Goal: Task Accomplishment & Management: Complete application form

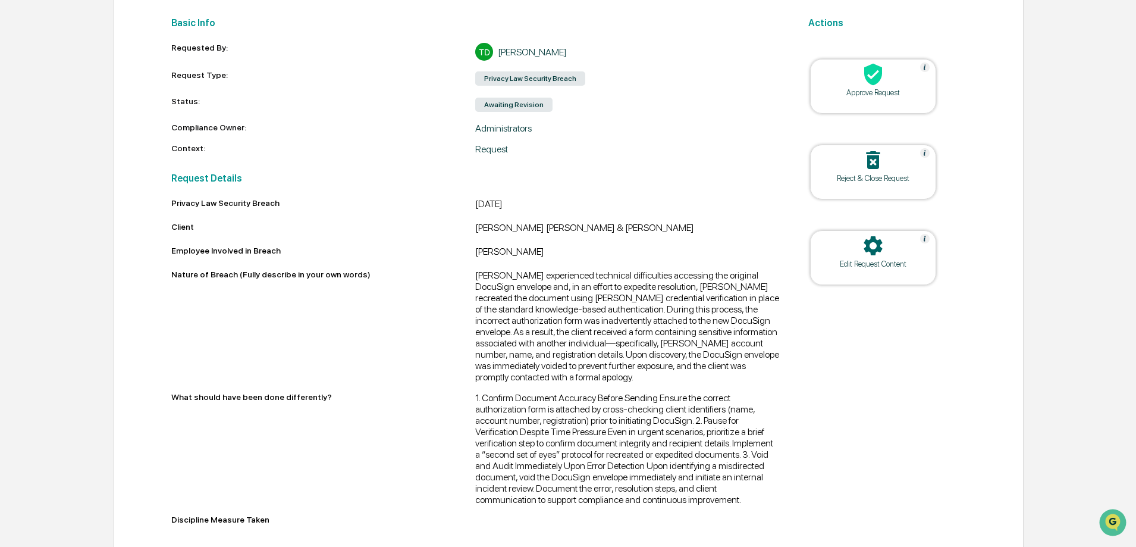
scroll to position [169, 0]
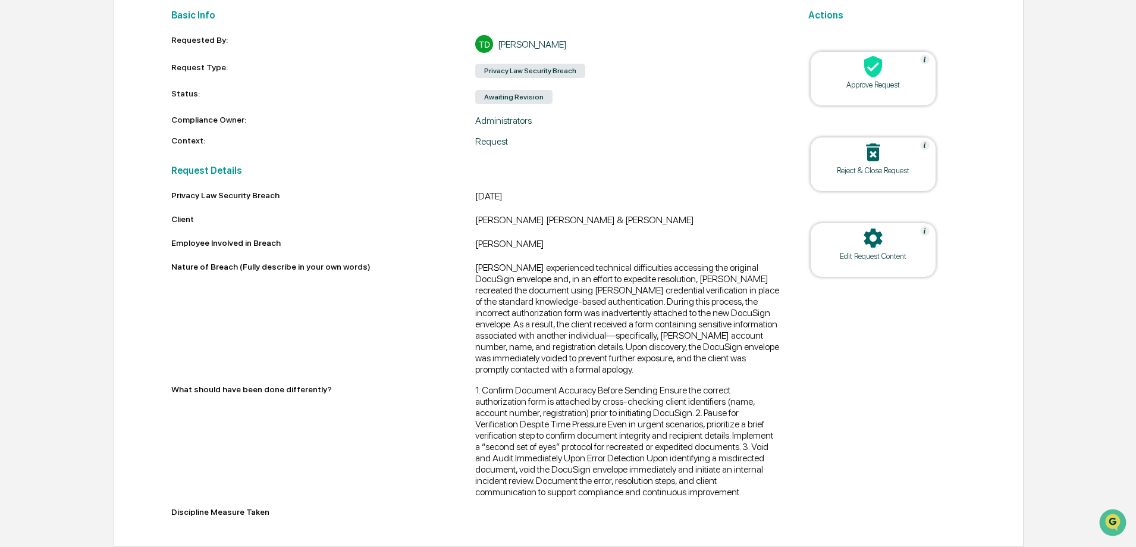
click at [895, 236] on div at bounding box center [873, 239] width 119 height 26
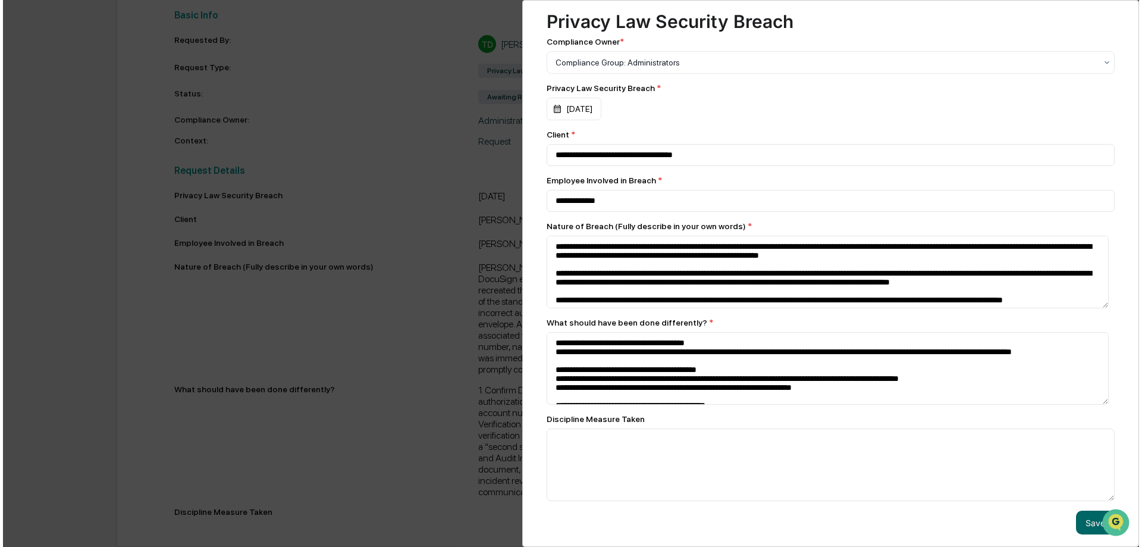
scroll to position [37, 0]
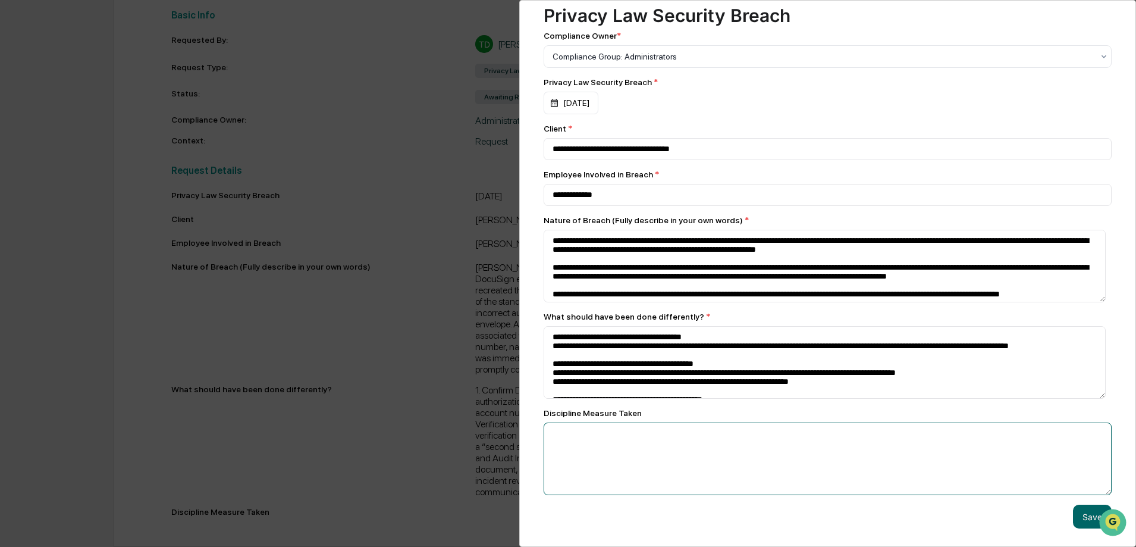
click at [582, 302] on textarea at bounding box center [825, 266] width 562 height 73
paste textarea "**********"
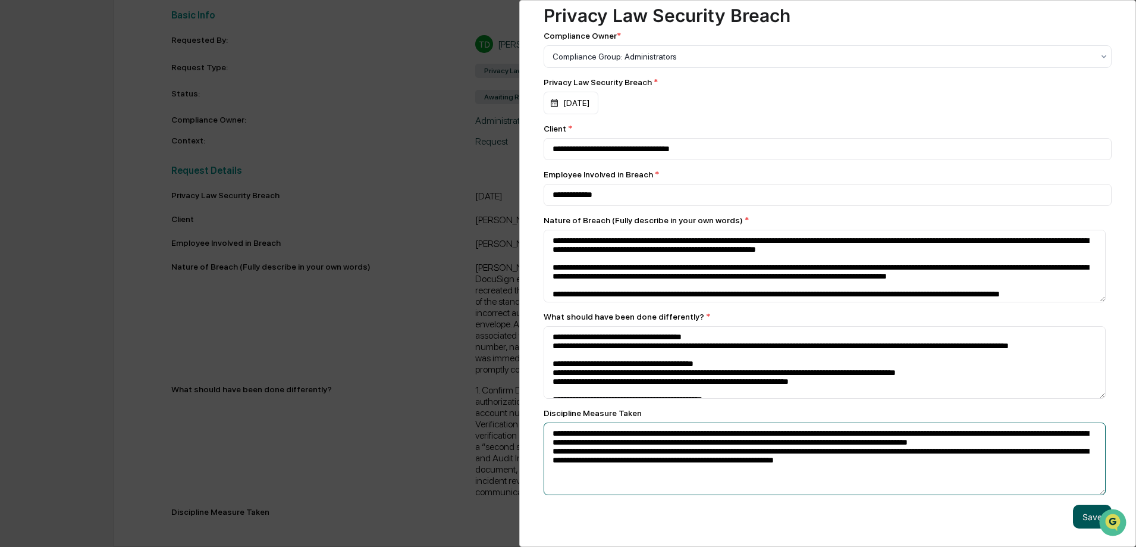
type textarea "**********"
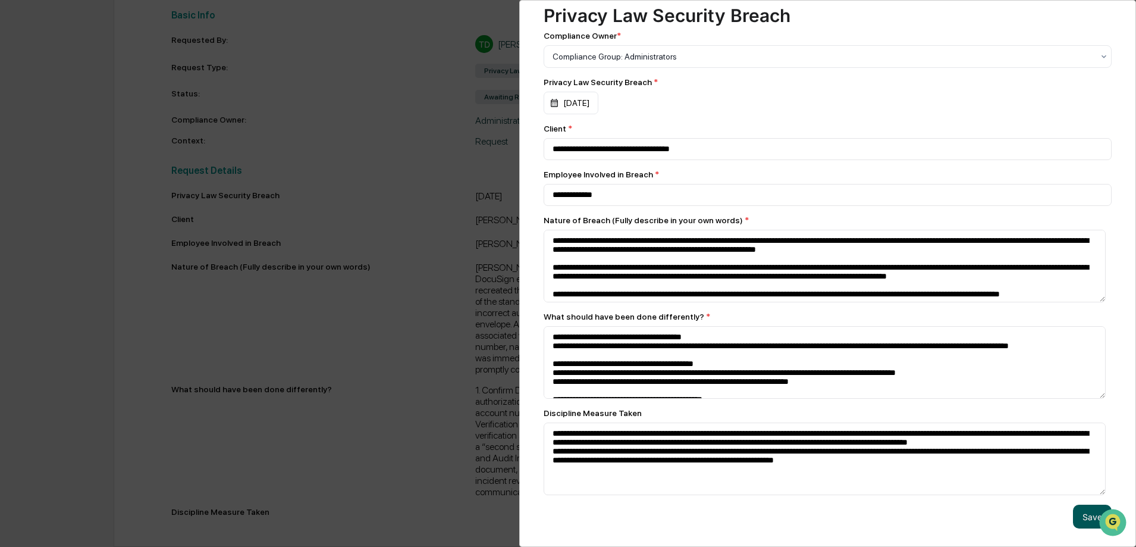
click at [1085, 519] on button "Save" at bounding box center [1092, 516] width 39 height 24
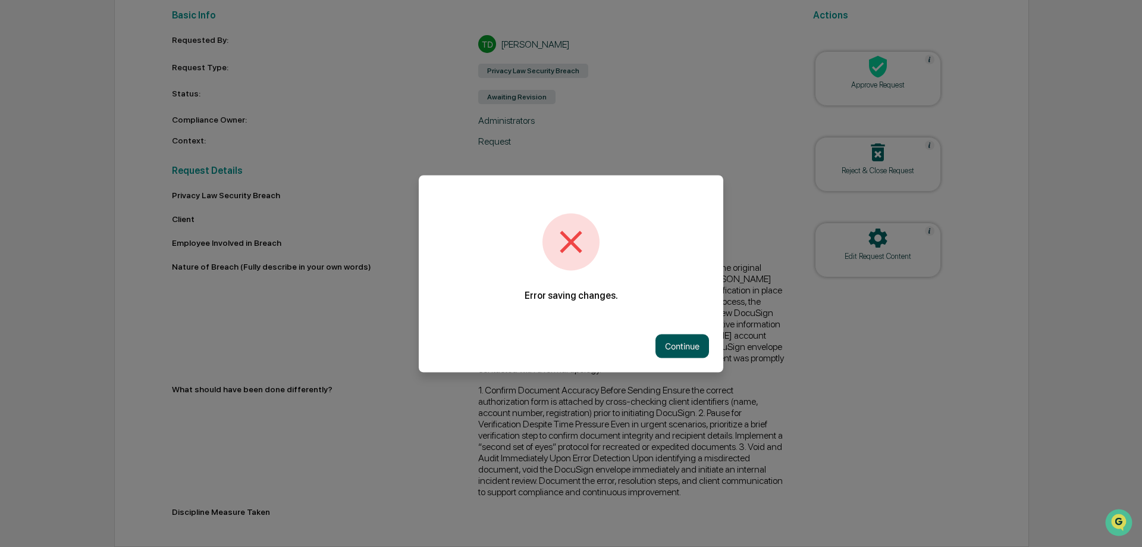
click at [687, 347] on button "Continue" at bounding box center [683, 346] width 54 height 24
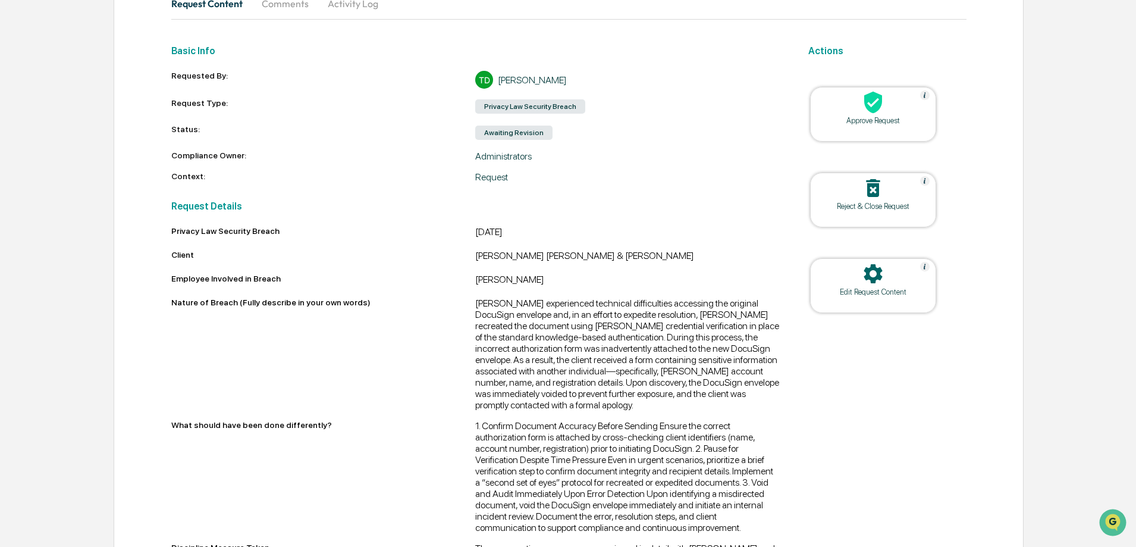
scroll to position [0, 0]
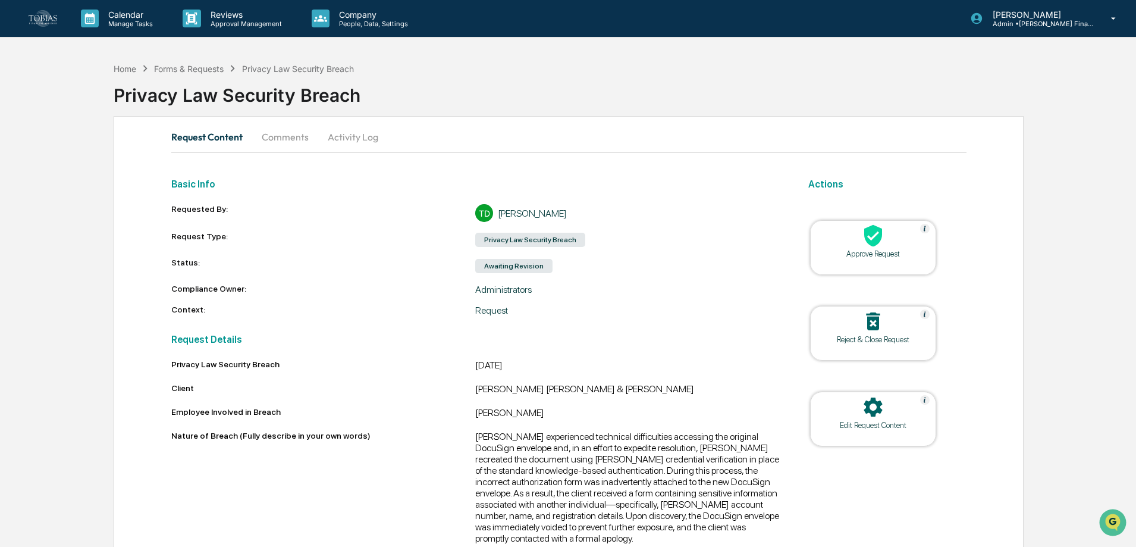
click at [286, 139] on button "Comments" at bounding box center [285, 137] width 66 height 29
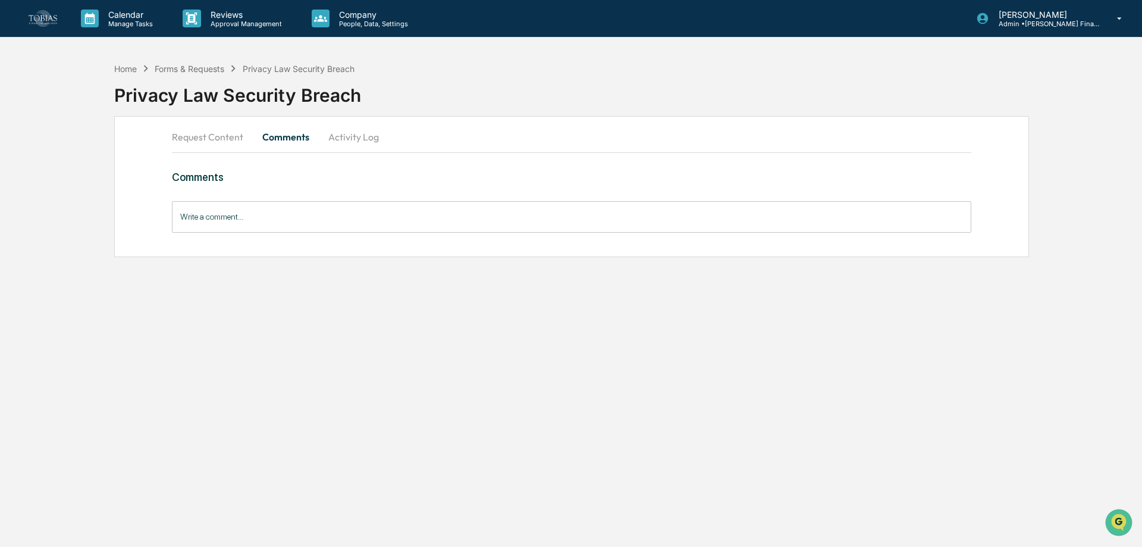
click at [259, 222] on input "Write a comment..." at bounding box center [572, 217] width 800 height 32
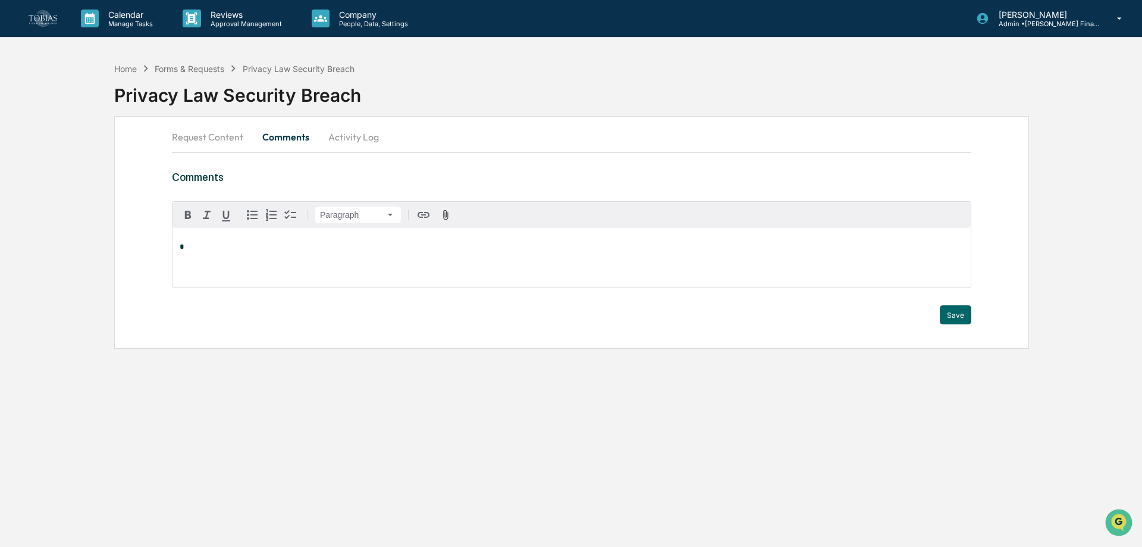
click at [336, 128] on button "Activity Log" at bounding box center [354, 137] width 70 height 29
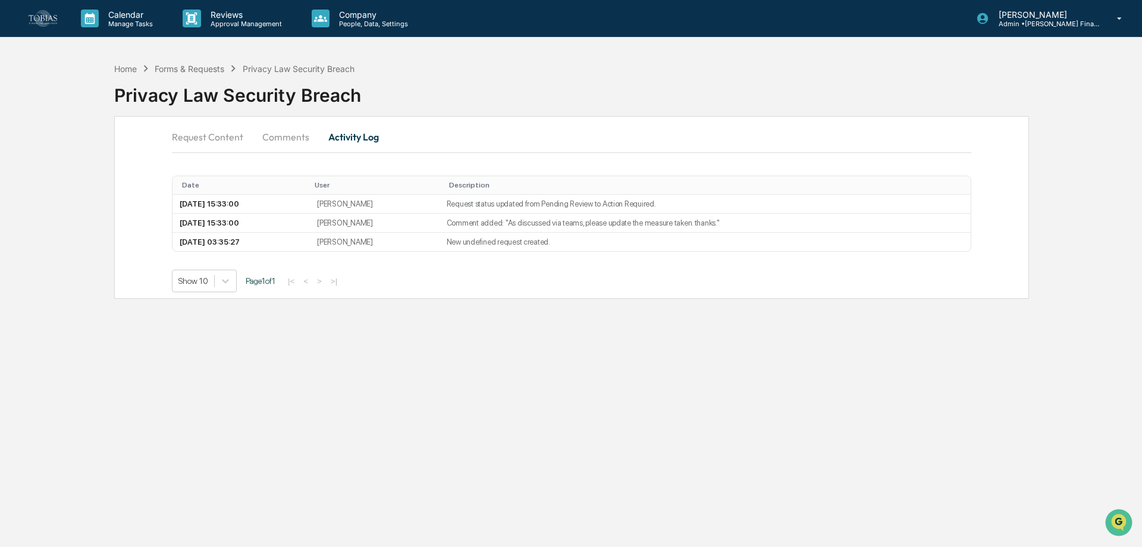
click at [210, 144] on button "Request Content" at bounding box center [212, 137] width 81 height 29
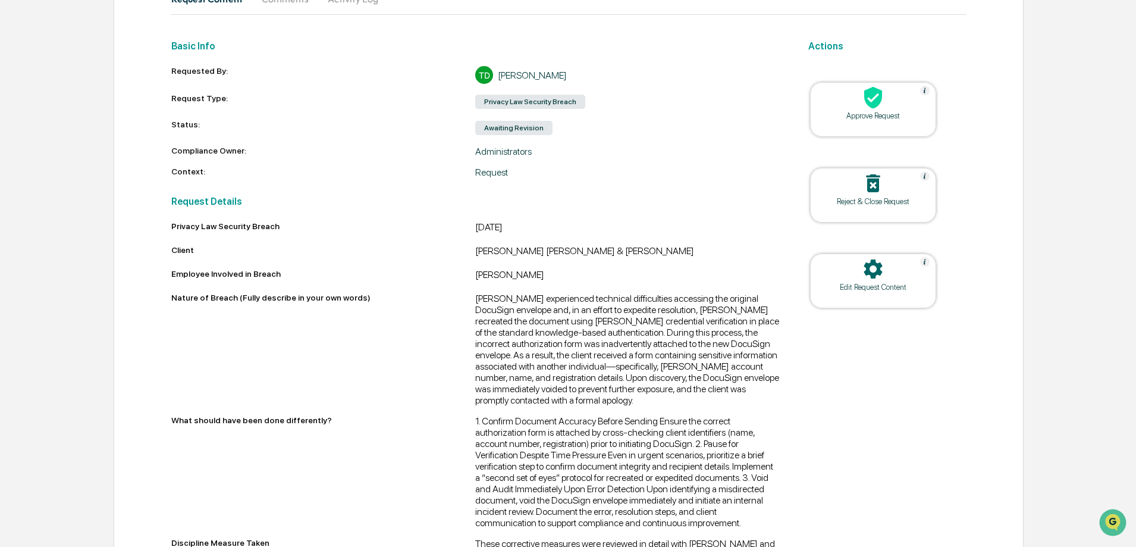
scroll to position [178, 0]
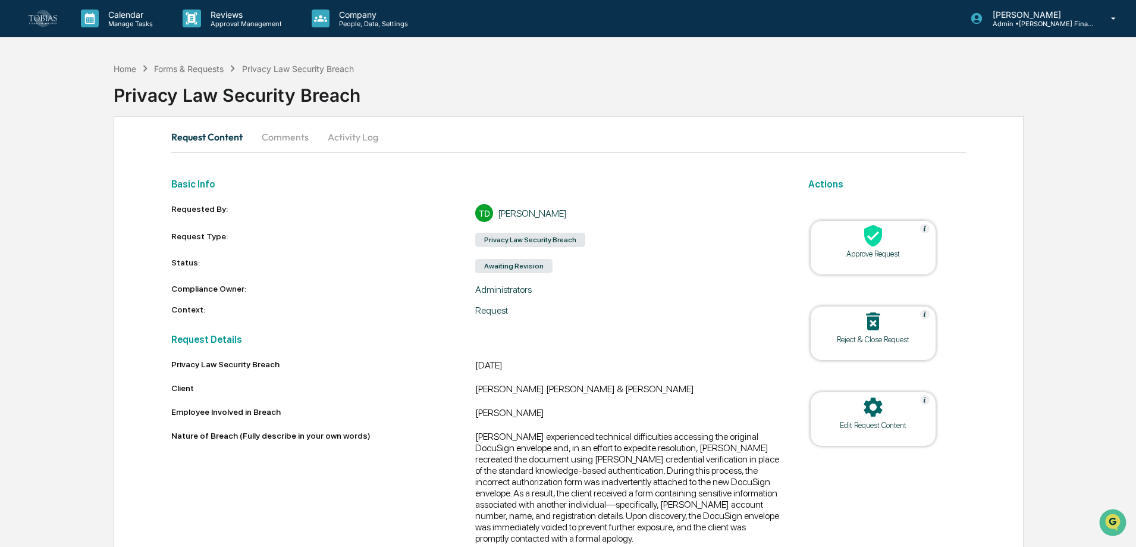
click at [308, 140] on button "Comments" at bounding box center [285, 137] width 66 height 29
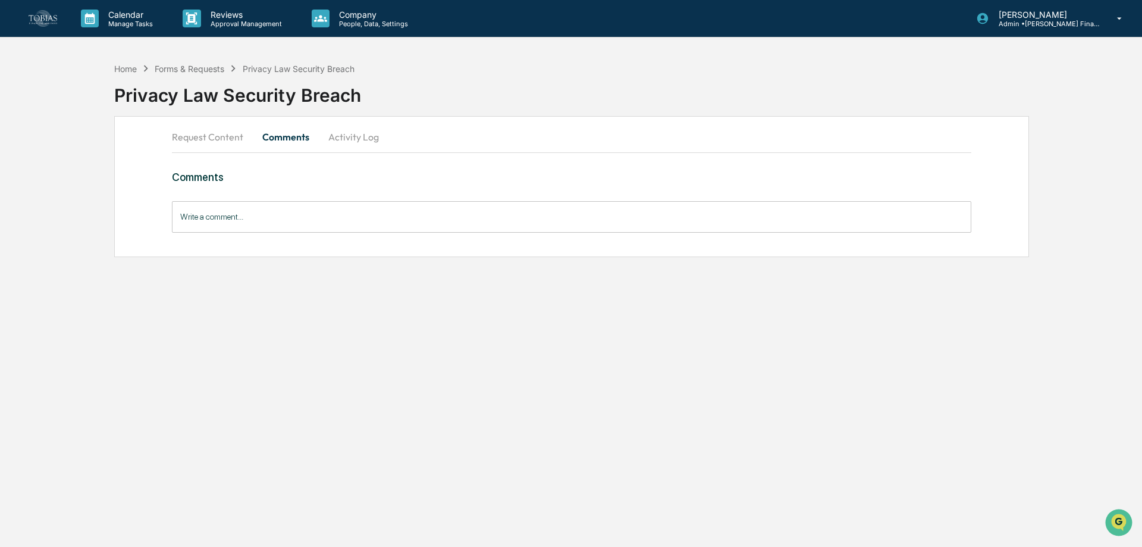
click at [363, 143] on button "Activity Log" at bounding box center [354, 137] width 70 height 29
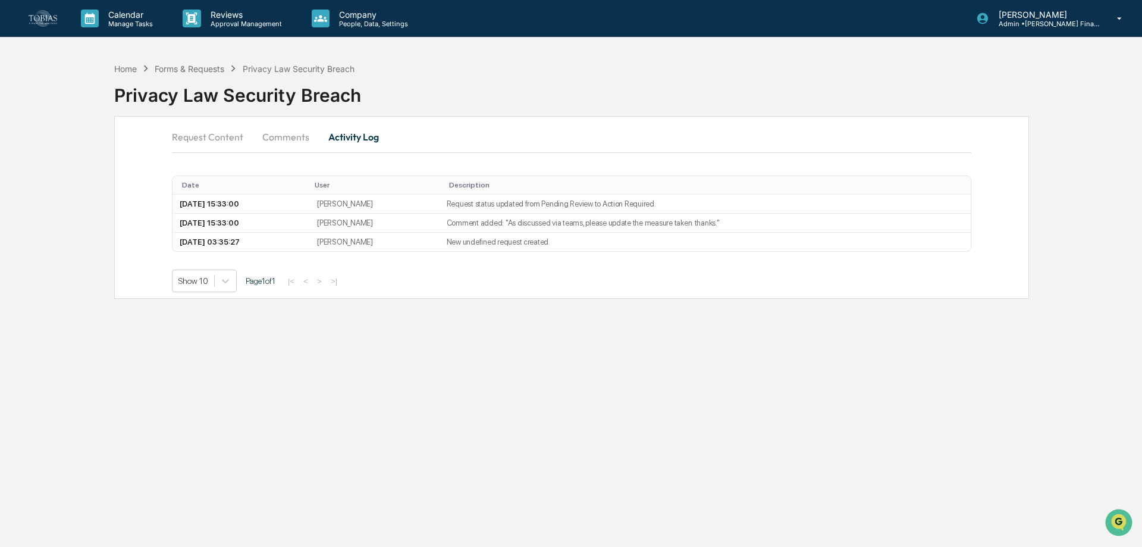
click at [242, 134] on button "Request Content" at bounding box center [212, 137] width 81 height 29
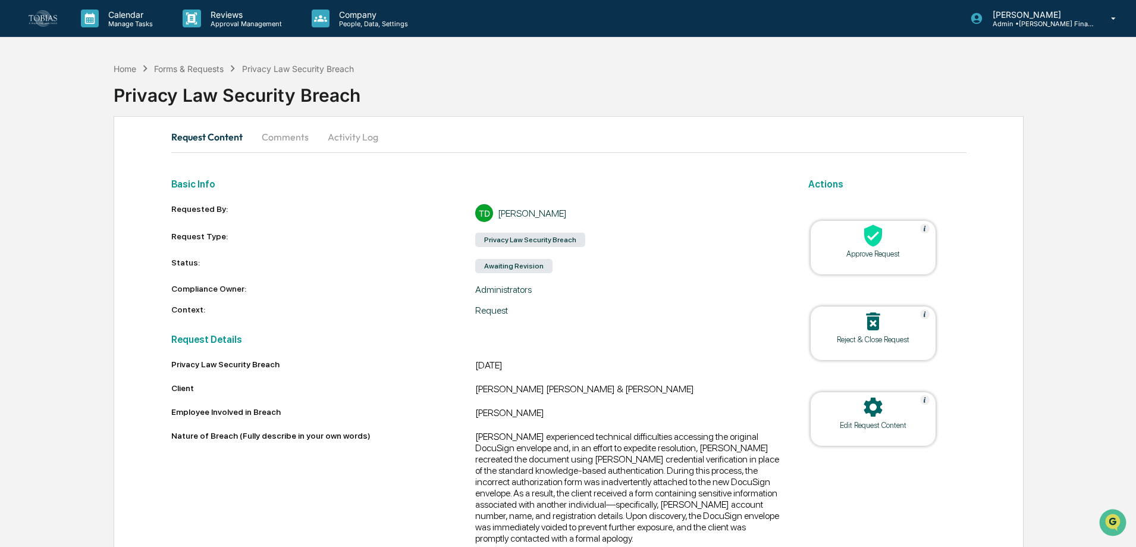
click at [297, 131] on button "Comments" at bounding box center [285, 137] width 66 height 29
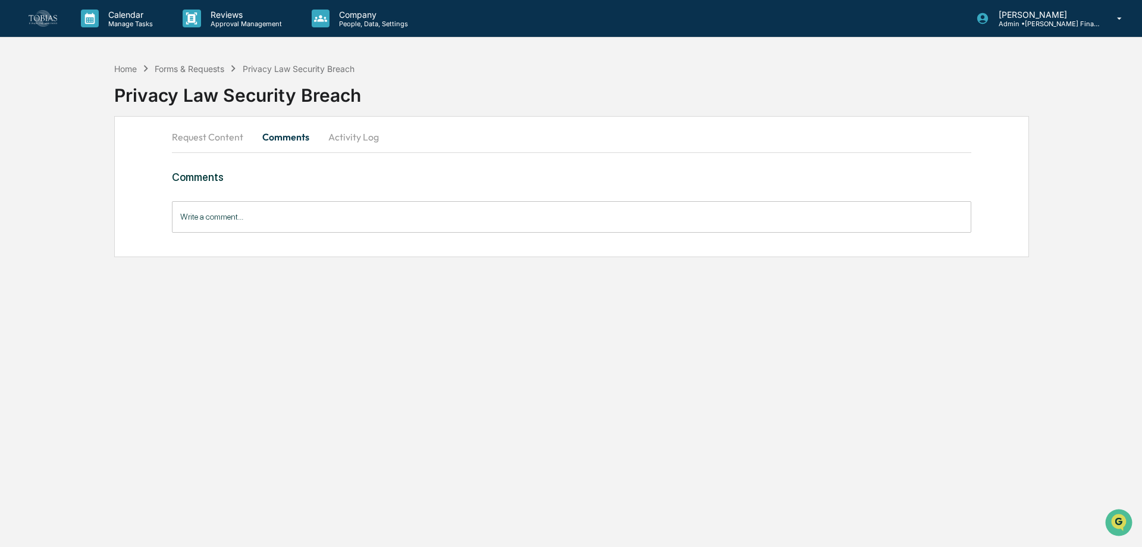
click at [208, 144] on button "Request Content" at bounding box center [212, 137] width 81 height 29
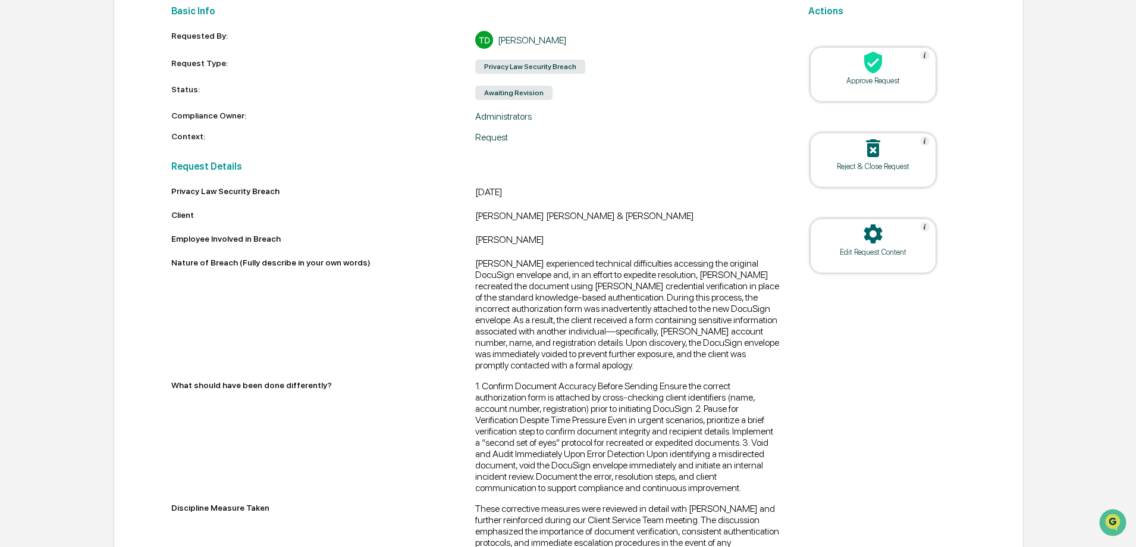
scroll to position [178, 0]
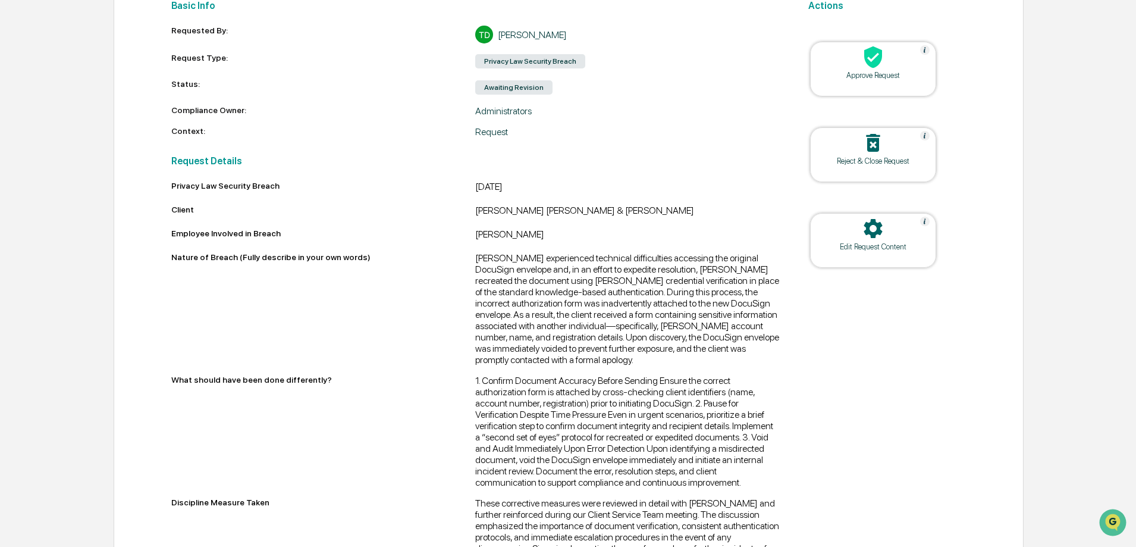
click at [908, 240] on div at bounding box center [873, 230] width 119 height 26
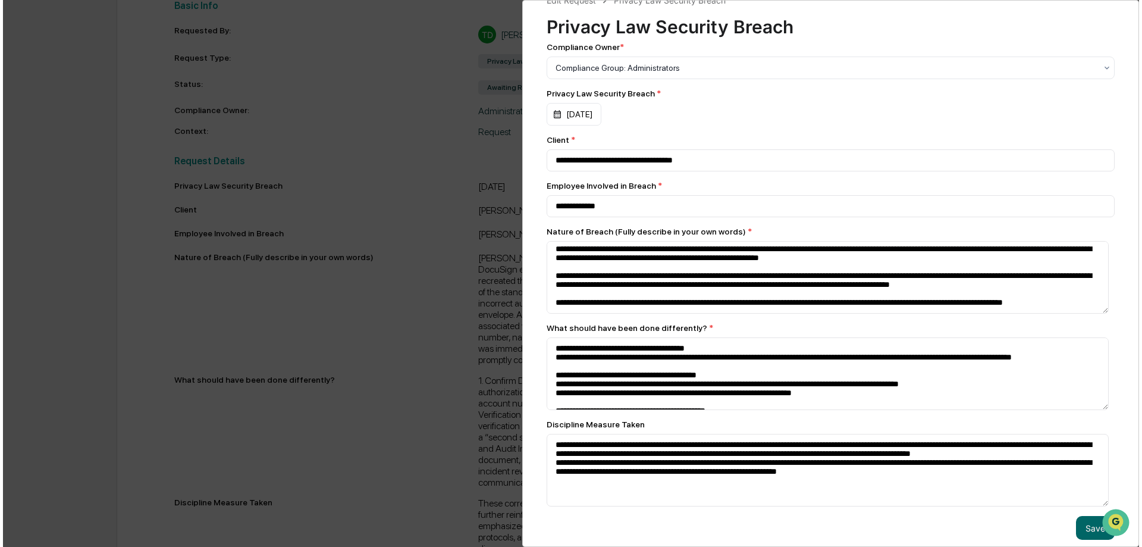
scroll to position [37, 0]
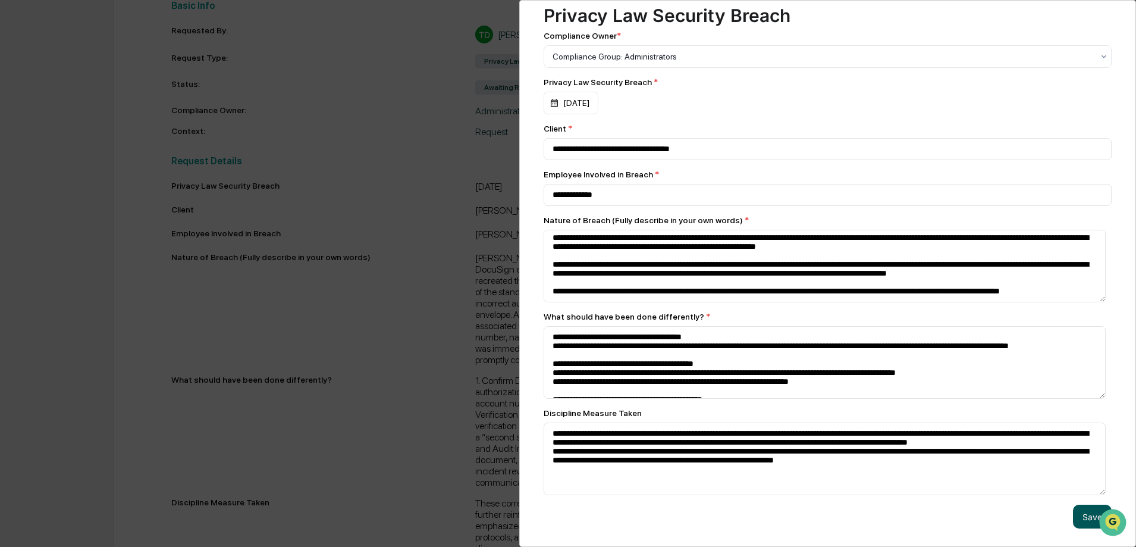
click at [1087, 509] on button "Save" at bounding box center [1092, 516] width 39 height 24
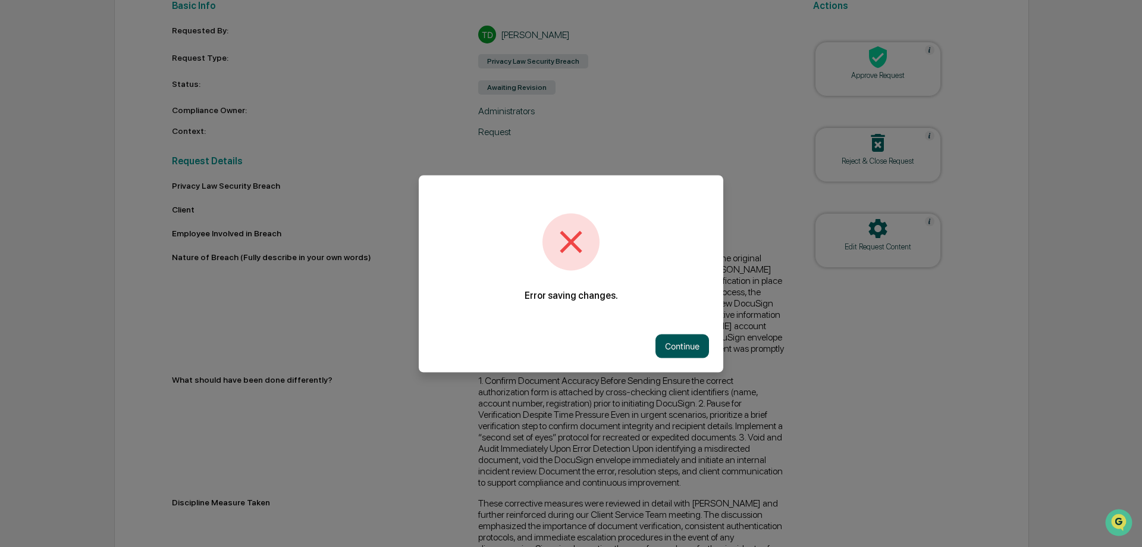
click at [697, 348] on button "Continue" at bounding box center [683, 346] width 54 height 24
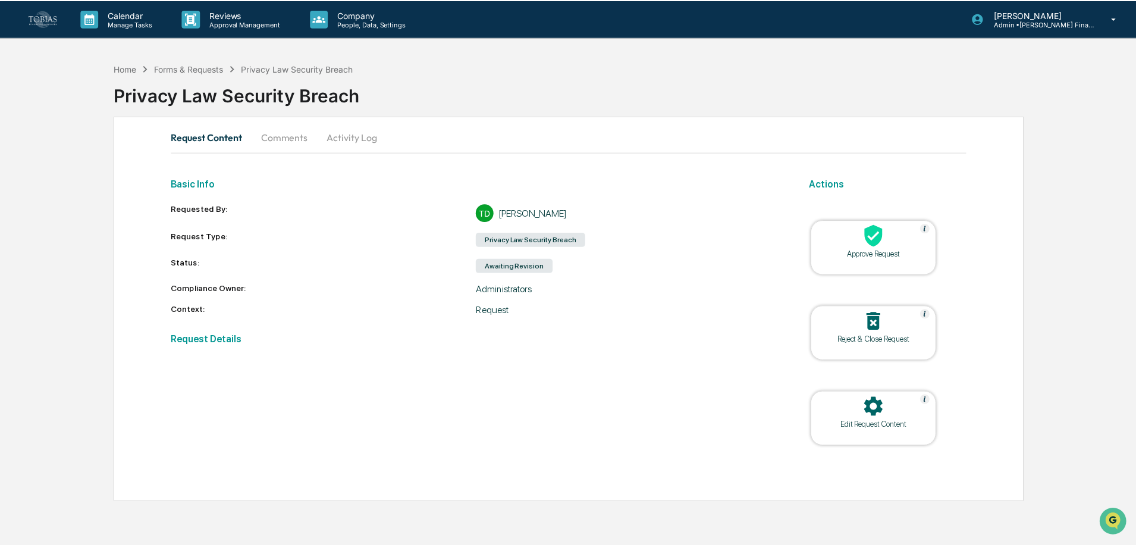
scroll to position [0, 0]
